Goal: Task Accomplishment & Management: Manage account settings

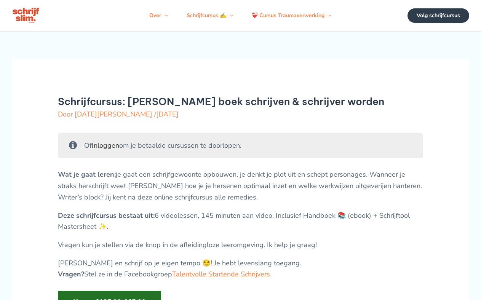
click at [107, 150] on link "Inloggen" at bounding box center [105, 145] width 27 height 9
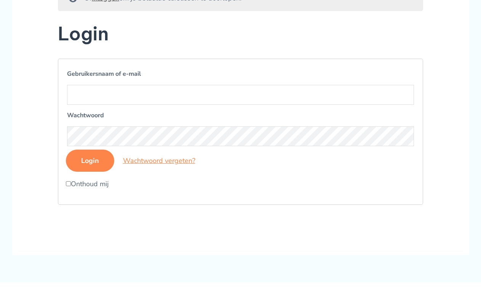
scroll to position [170, 0]
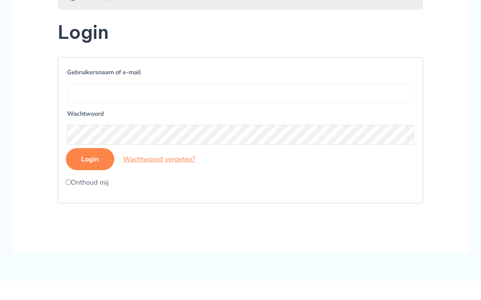
click at [120, 103] on input "Gebruikersnaam of e-mail" at bounding box center [240, 93] width 347 height 20
type input "[DATE]"
click at [86, 170] on input "Login" at bounding box center [90, 159] width 48 height 22
